Goal: Find specific page/section: Find specific page/section

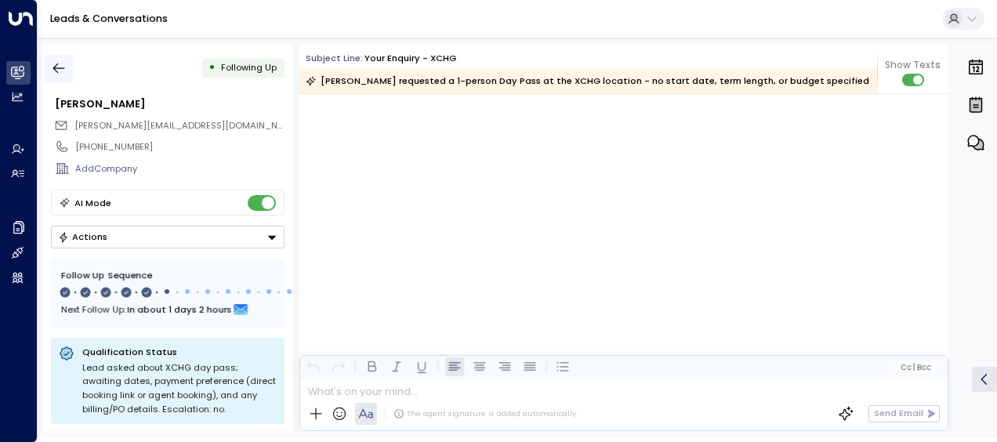
scroll to position [1807, 0]
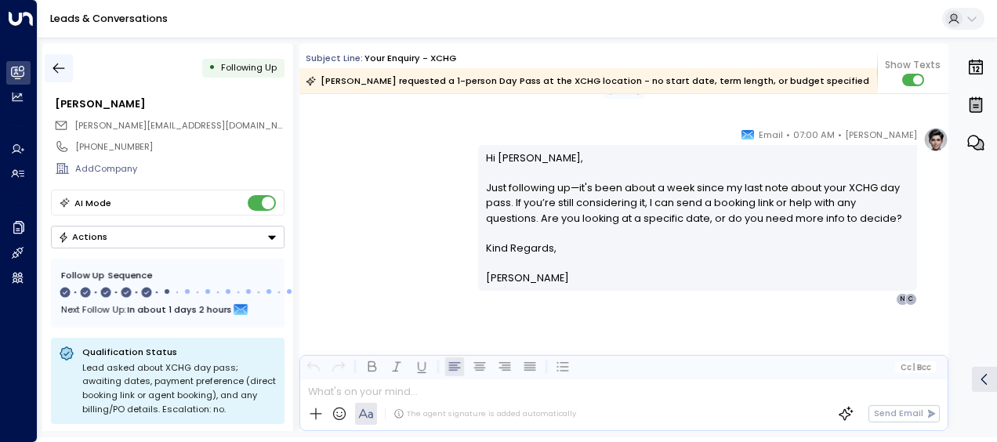
click at [60, 67] on icon "button" at bounding box center [59, 68] width 16 height 16
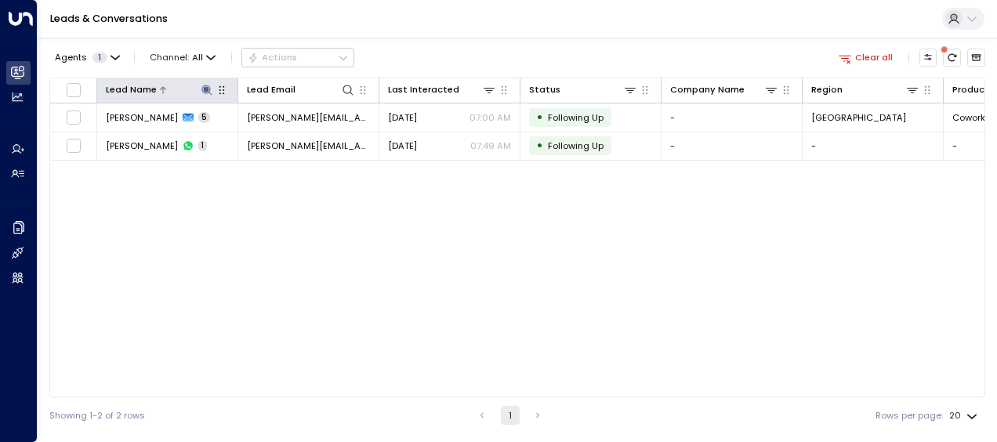
click at [206, 91] on icon at bounding box center [206, 90] width 10 height 10
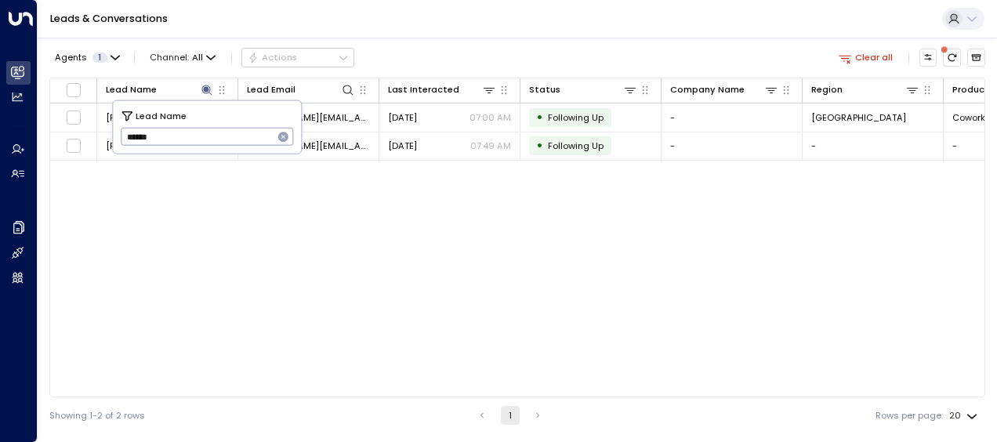
click at [278, 137] on icon "button" at bounding box center [283, 137] width 10 height 10
click at [278, 137] on input "text" at bounding box center [207, 137] width 173 height 26
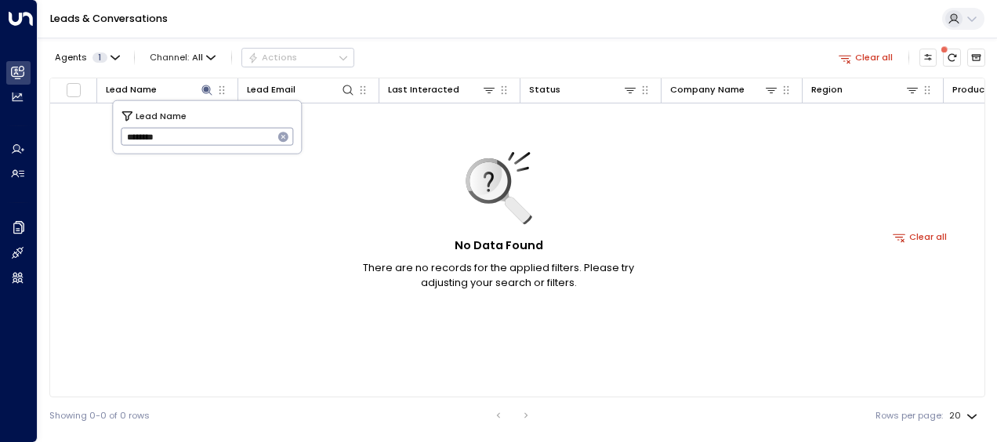
type input "********"
